Goal: Use online tool/utility: Use online tool/utility

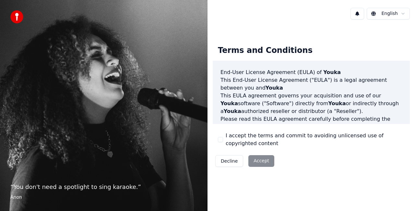
click at [259, 160] on div "Decline Accept" at bounding box center [245, 160] width 64 height 17
click at [222, 140] on button "I accept the terms and commit to avoiding unlicensed use of copyrighted content" at bounding box center [220, 139] width 5 height 5
click at [254, 159] on button "Accept" at bounding box center [261, 161] width 26 height 12
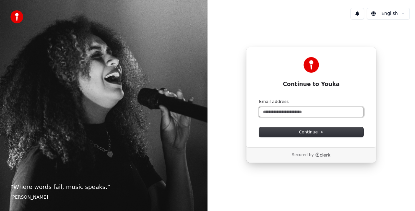
click at [301, 113] on input "Email address" at bounding box center [311, 112] width 104 height 10
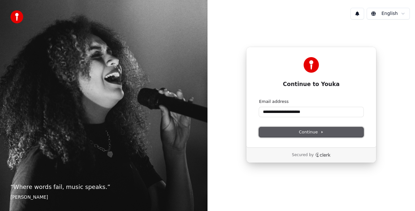
click at [279, 132] on button "Continue" at bounding box center [311, 132] width 104 height 10
type input "**********"
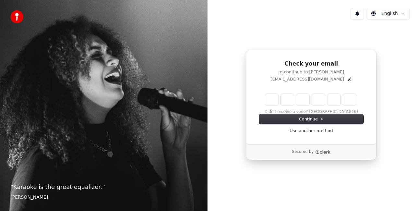
type input "*"
type input "**"
type input "*"
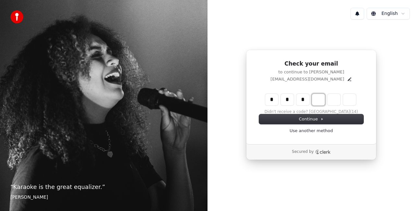
type input "***"
type input "*"
type input "****"
type input "*"
type input "******"
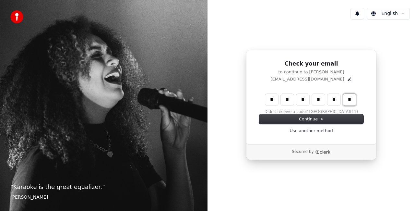
type input "*"
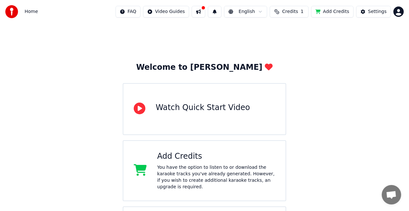
click at [48, 94] on div "Welcome to Youka Watch Quick Start Video Add Credits You have the option to lis…" at bounding box center [204, 141] width 409 height 237
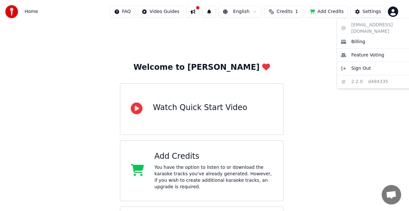
click at [397, 14] on html "Home FAQ Video Guides English Credits 1 Add Credits Settings Welcome to Youka W…" at bounding box center [204, 130] width 409 height 261
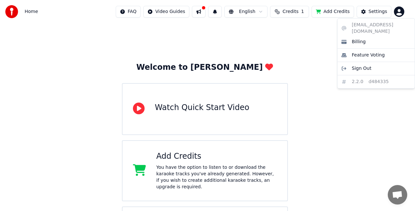
click at [397, 14] on html "Home FAQ Video Guides English Credits 1 Add Credits Settings Welcome to Youka W…" at bounding box center [207, 130] width 415 height 261
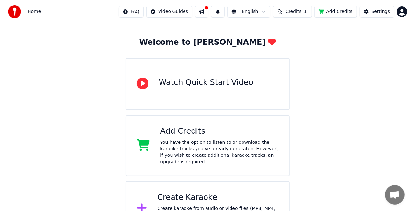
scroll to position [43, 0]
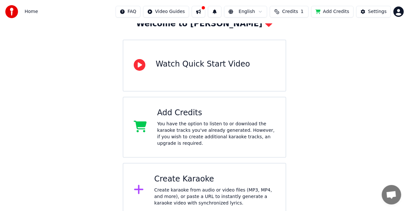
click at [172, 187] on div "Create karaoke from audio or video files (MP3, MP4, and more), or paste a URL t…" at bounding box center [214, 196] width 121 height 19
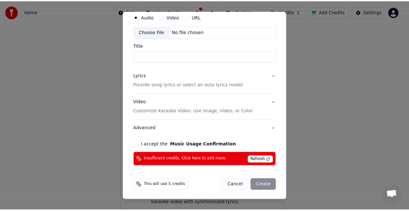
scroll to position [0, 0]
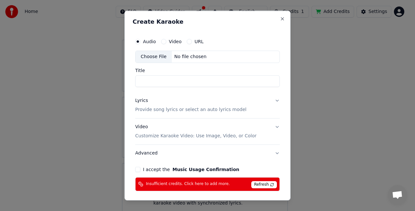
click at [161, 40] on button "Video" at bounding box center [163, 41] width 5 height 5
click at [149, 57] on div "Choose File" at bounding box center [154, 57] width 36 height 12
click at [156, 56] on div "Choose File" at bounding box center [154, 57] width 36 height 12
click at [137, 42] on button "Audio" at bounding box center [137, 41] width 5 height 5
click at [146, 59] on div "Choose File" at bounding box center [154, 57] width 36 height 12
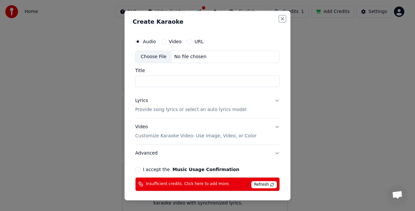
click at [280, 18] on button "Close" at bounding box center [282, 18] width 5 height 5
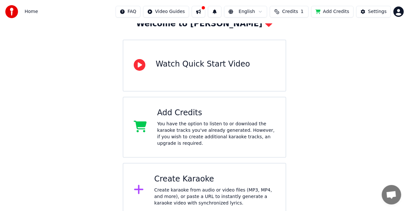
click at [297, 11] on span "Credits" at bounding box center [290, 11] width 16 height 6
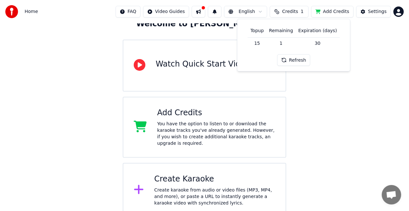
click at [331, 10] on button "Add Credits" at bounding box center [333, 12] width 42 height 12
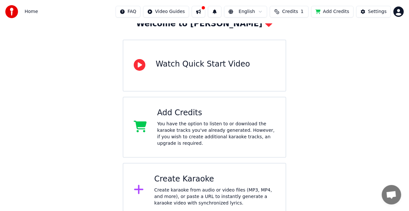
click at [169, 187] on div "Create karaoke from audio or video files (MP3, MP4, and more), or paste a URL t…" at bounding box center [214, 196] width 121 height 19
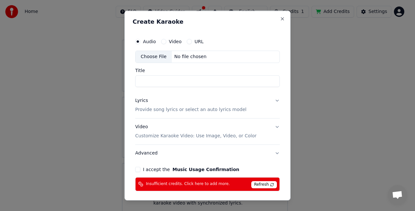
click at [149, 55] on div "Choose File" at bounding box center [154, 57] width 36 height 12
click at [148, 57] on div "Choose File" at bounding box center [154, 57] width 36 height 12
click at [280, 18] on button "Close" at bounding box center [282, 18] width 5 height 5
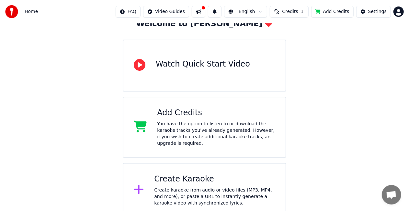
click at [298, 12] on span "Credits" at bounding box center [290, 11] width 16 height 6
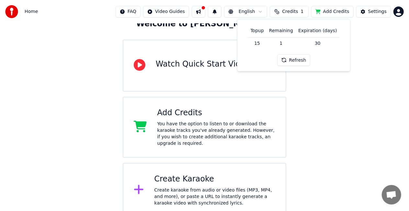
click at [299, 60] on button "Refresh" at bounding box center [294, 60] width 33 height 12
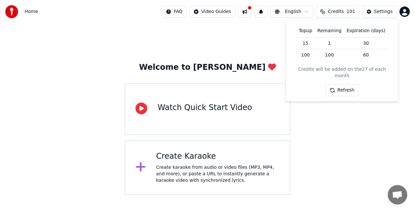
click at [171, 160] on div "Create Karaoke" at bounding box center [218, 156] width 124 height 10
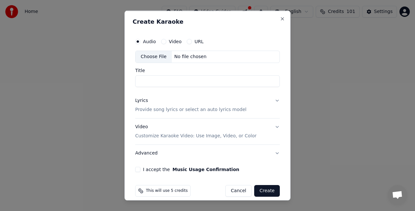
click at [154, 56] on div "Choose File" at bounding box center [154, 57] width 36 height 12
click at [280, 19] on button "Close" at bounding box center [282, 18] width 5 height 5
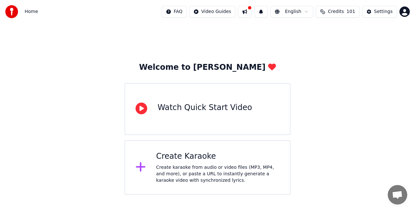
click at [204, 159] on div "Create Karaoke" at bounding box center [218, 156] width 124 height 10
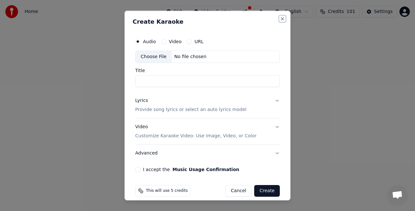
click at [280, 19] on button "Close" at bounding box center [282, 18] width 5 height 5
